Goal: Task Accomplishment & Management: Manage account settings

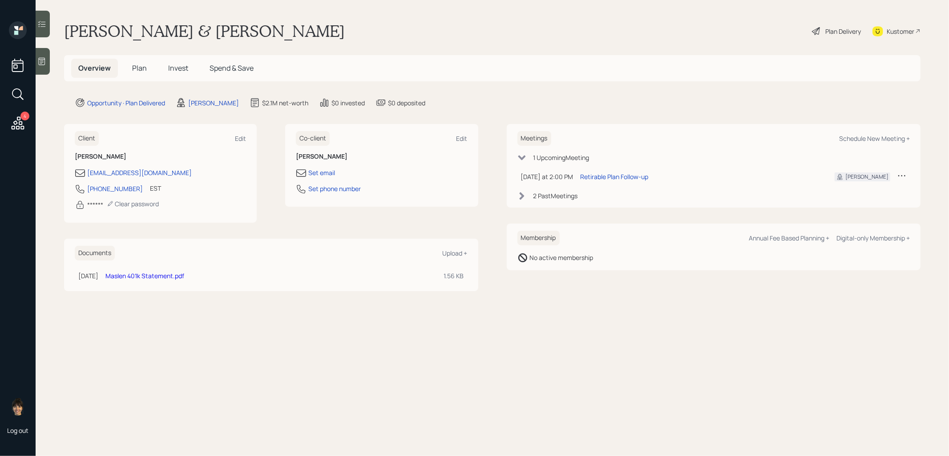
click at [137, 69] on span "Plan" at bounding box center [139, 68] width 15 height 10
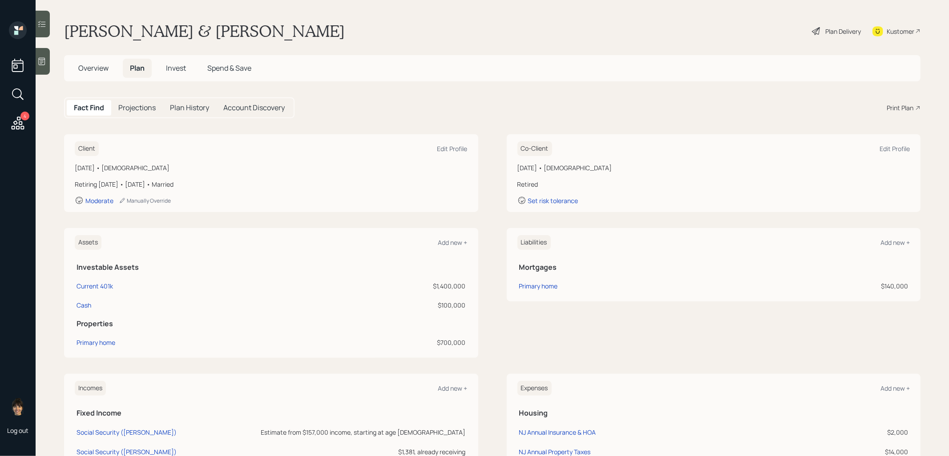
click at [179, 67] on span "Invest" at bounding box center [176, 68] width 20 height 10
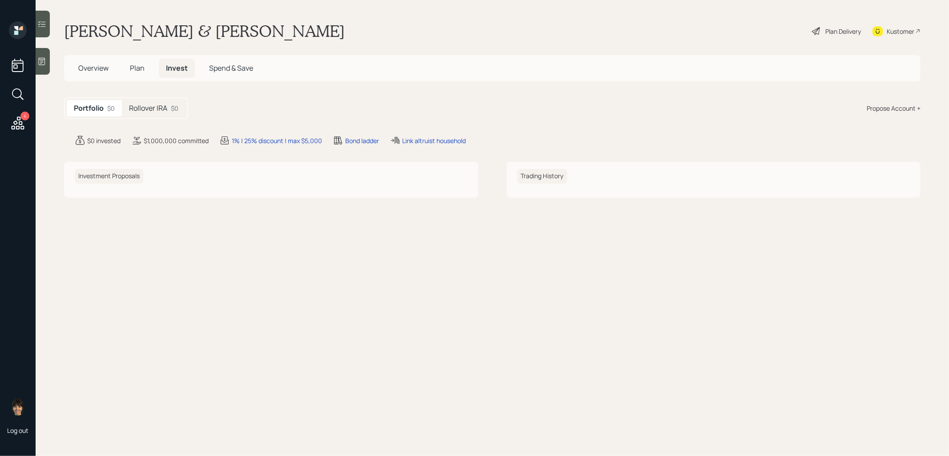
click at [160, 104] on h5 "Rollover IRA" at bounding box center [148, 108] width 38 height 8
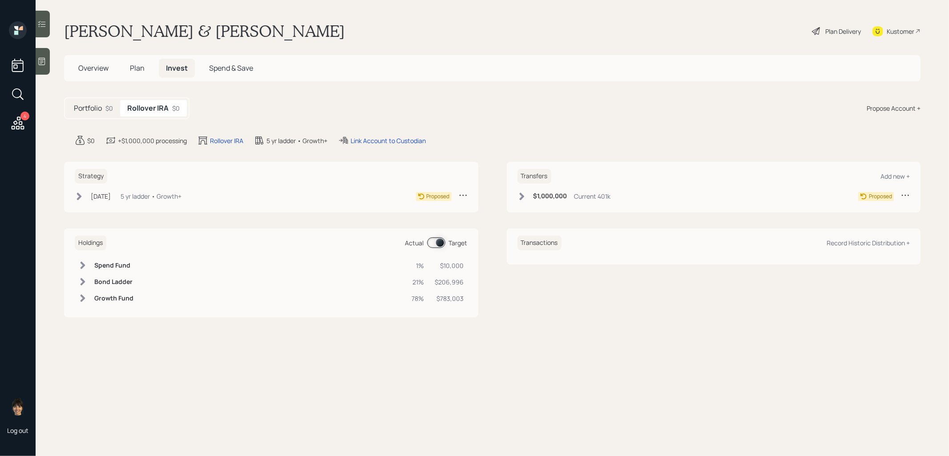
click at [78, 197] on icon at bounding box center [79, 196] width 9 height 9
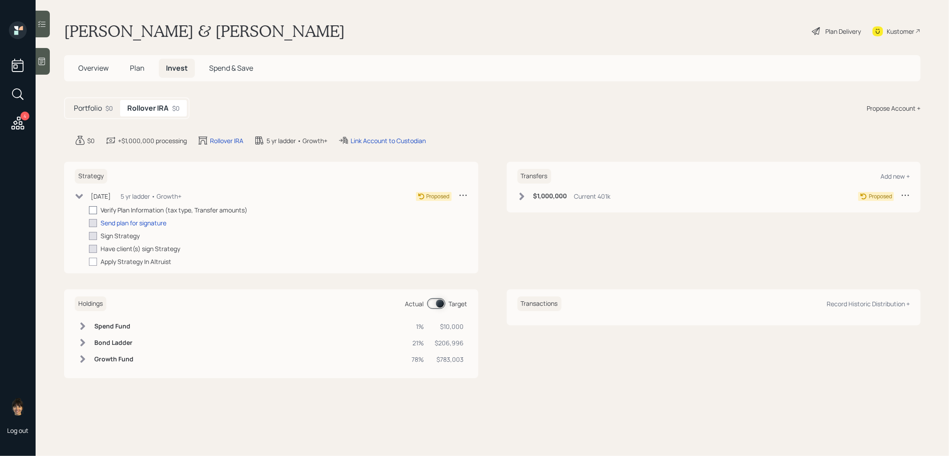
click at [93, 210] on div at bounding box center [93, 210] width 8 height 8
click at [89, 210] on input "checkbox" at bounding box center [89, 210] width 0 height 0
checkbox input "true"
click at [521, 194] on icon at bounding box center [521, 197] width 5 height 8
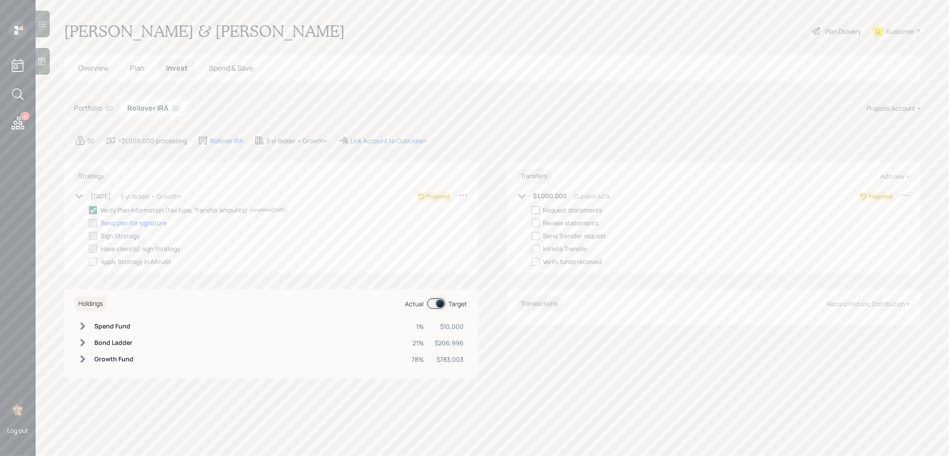
click at [536, 211] on div at bounding box center [536, 210] width 8 height 8
click at [532, 210] on input "checkbox" at bounding box center [531, 210] width 0 height 0
checkbox input "true"
